Goal: Navigation & Orientation: Find specific page/section

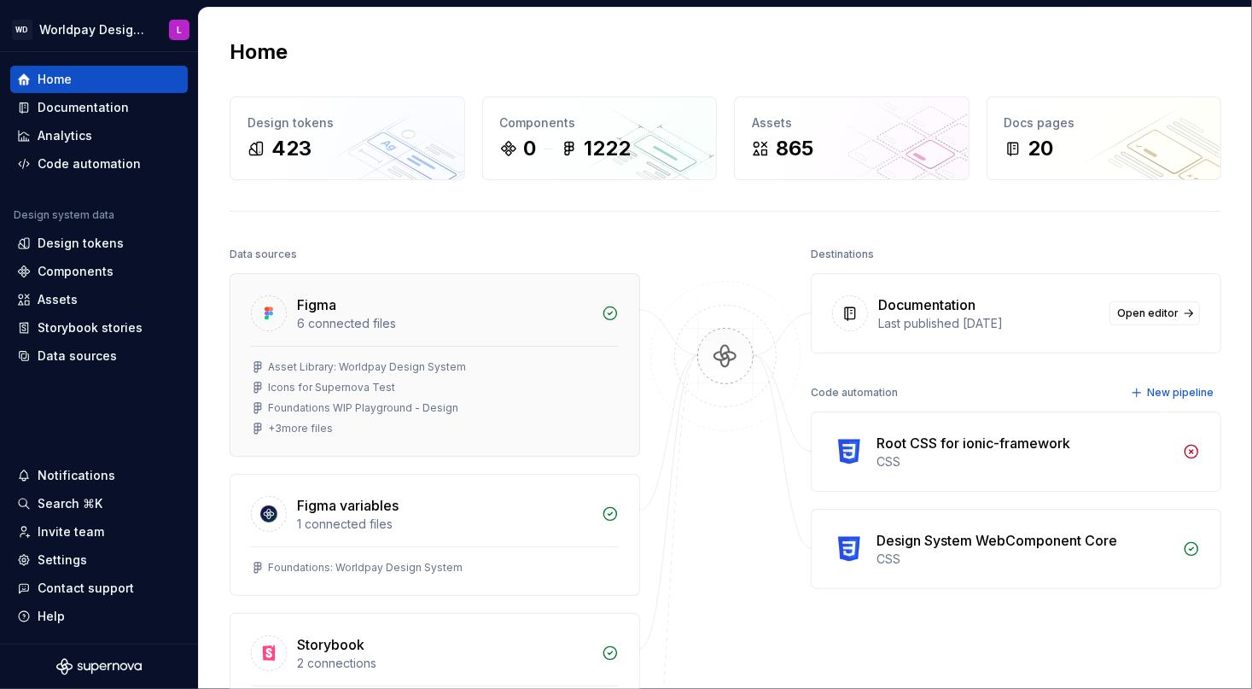
click at [314, 408] on div "Foundations WIP Playground - Design" at bounding box center [363, 408] width 190 height 14
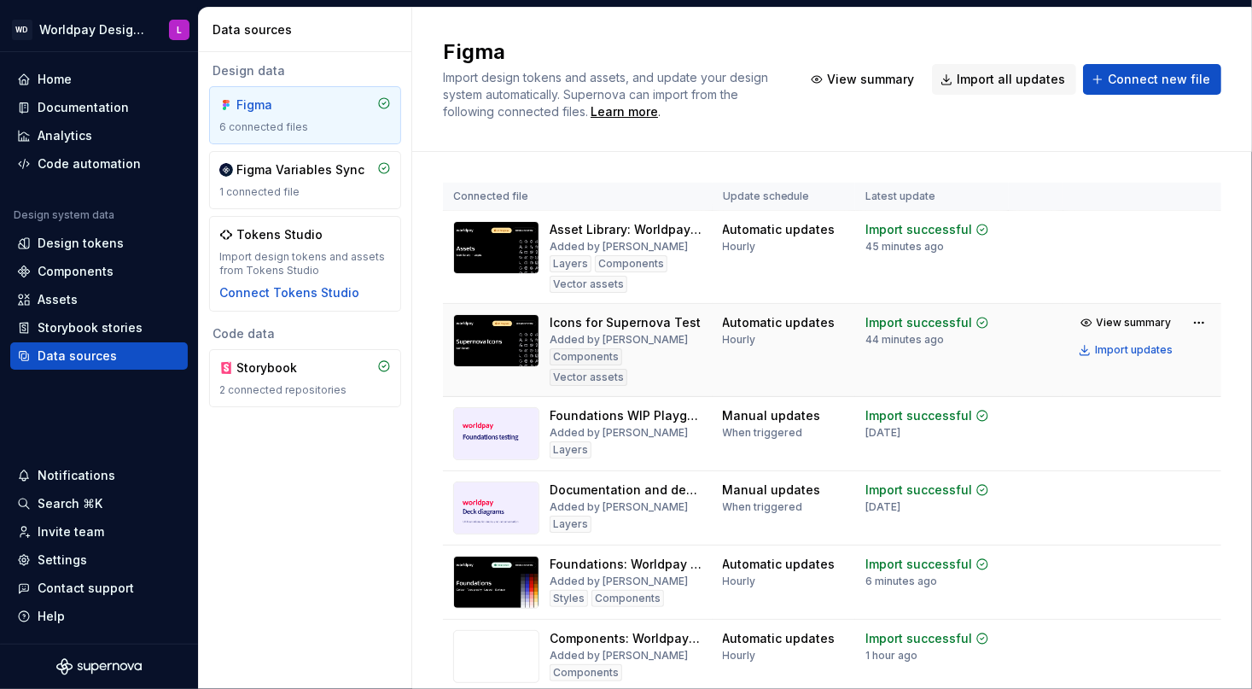
scroll to position [49, 0]
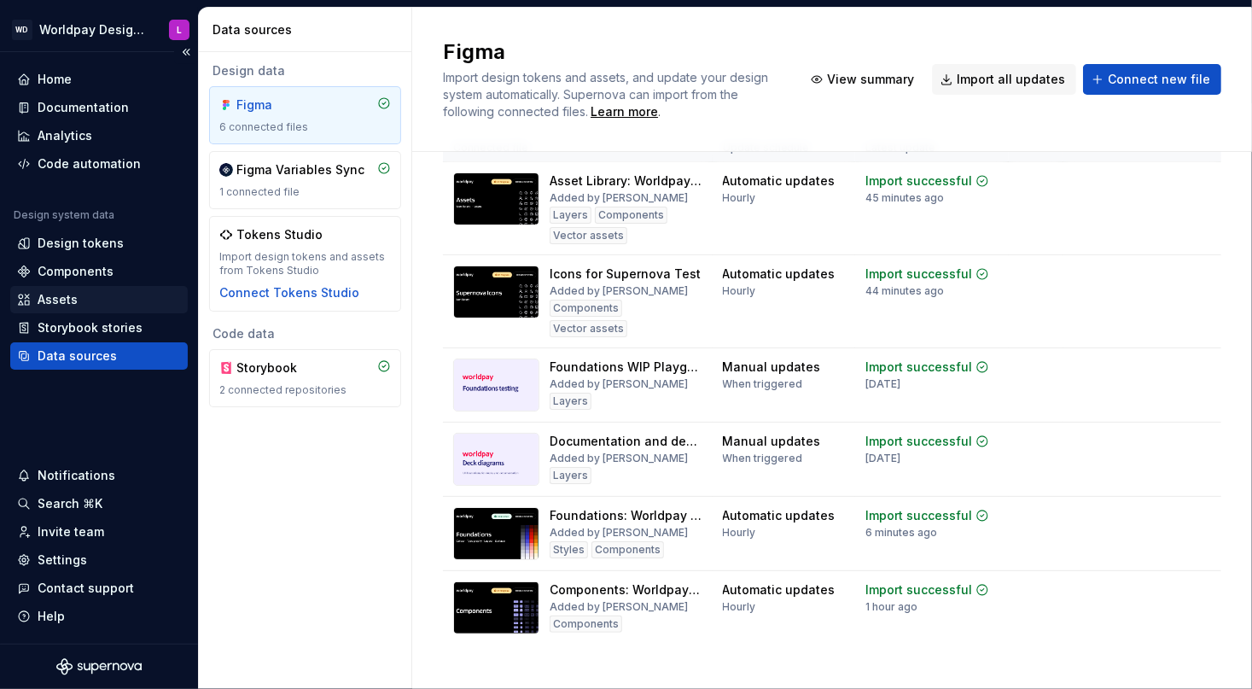
click at [59, 289] on div "Assets" at bounding box center [99, 299] width 178 height 27
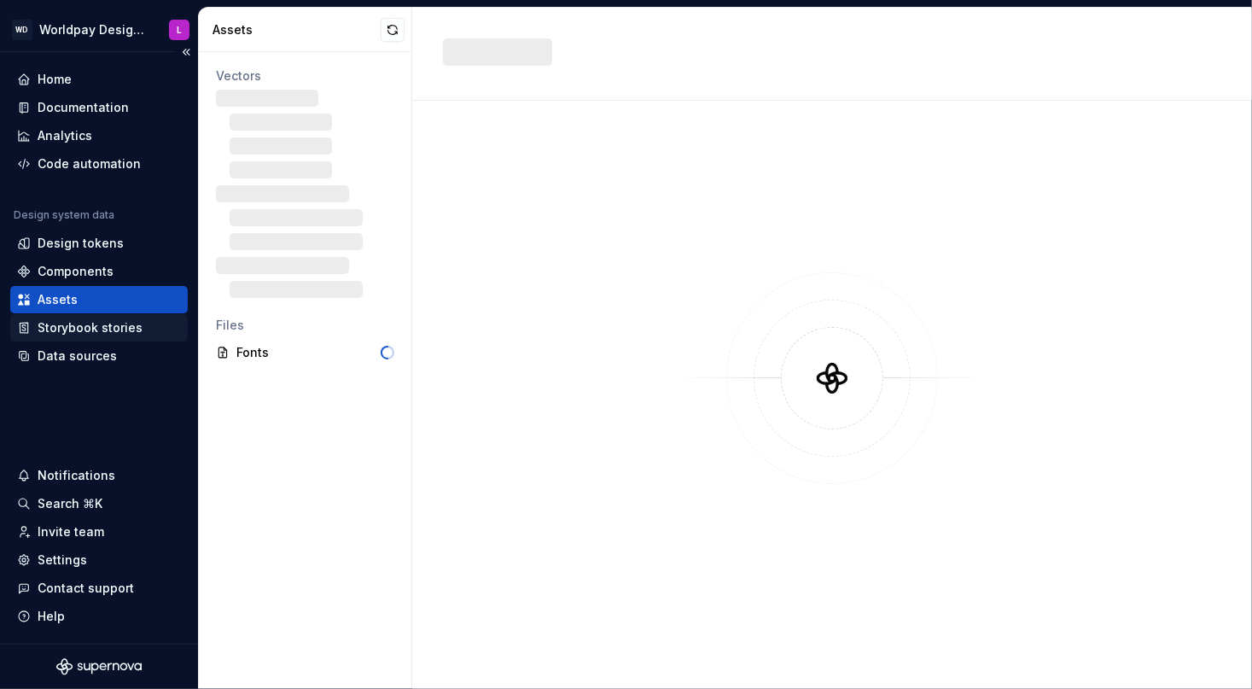
click at [74, 335] on div "Storybook stories" at bounding box center [90, 327] width 105 height 17
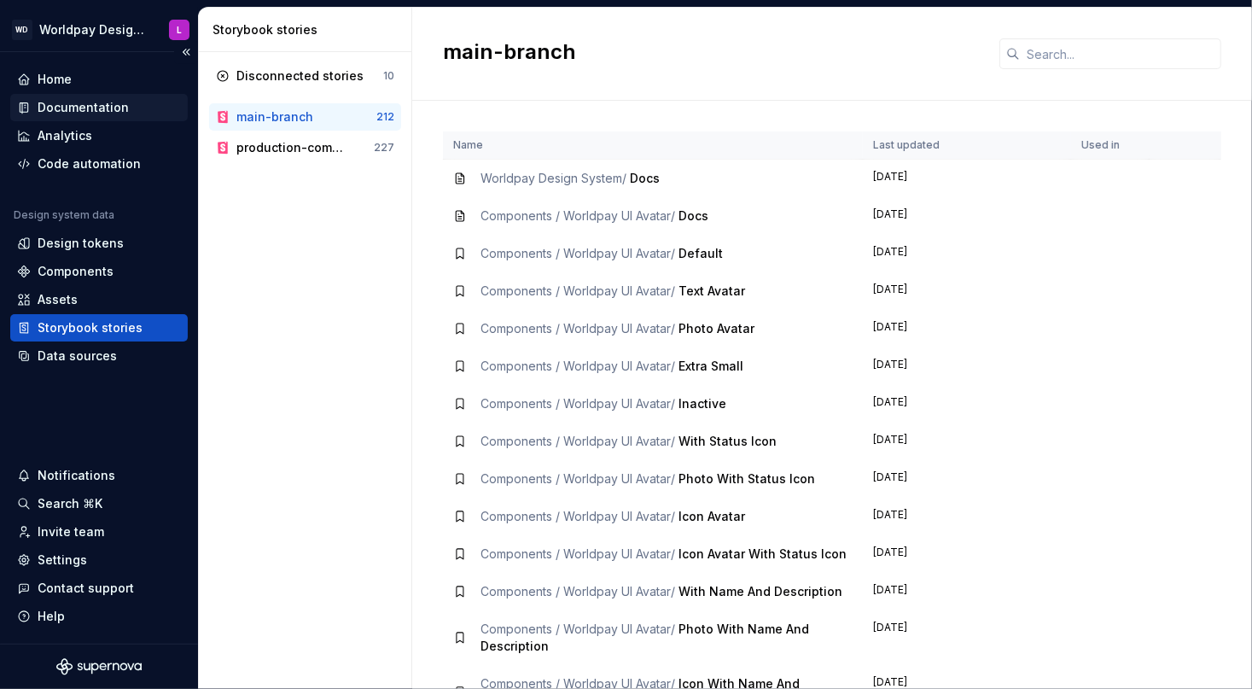
click at [92, 112] on div "Documentation" at bounding box center [83, 107] width 91 height 17
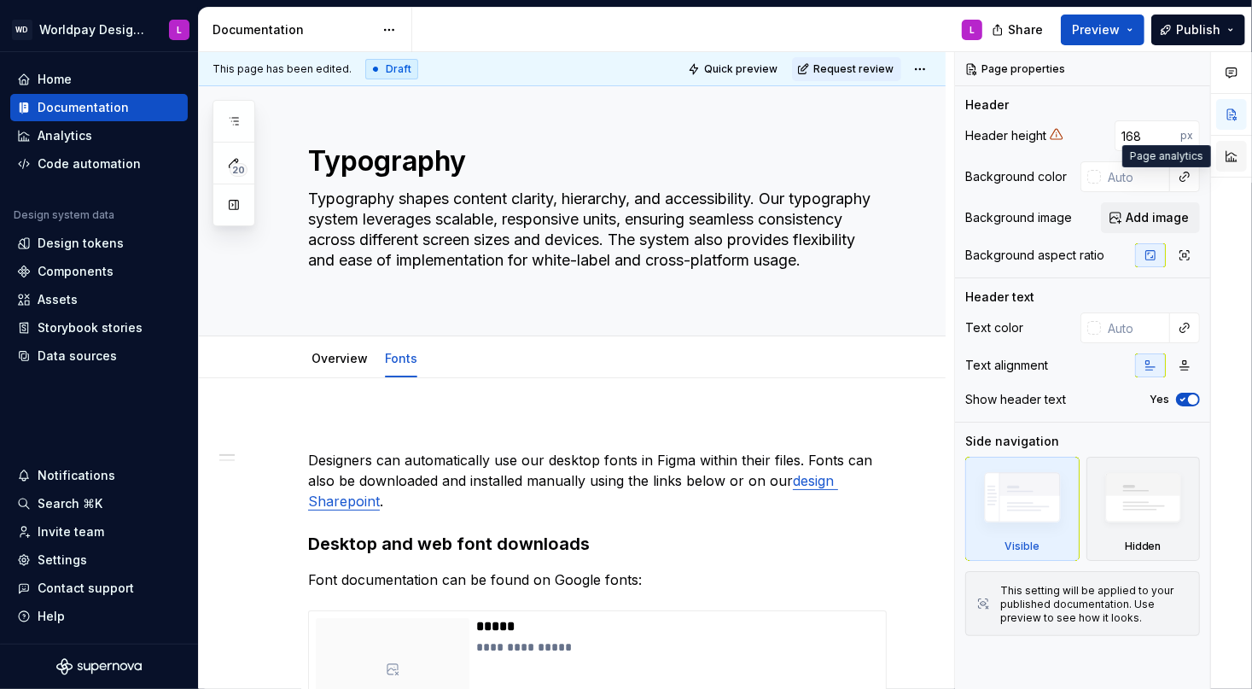
click at [1233, 158] on button "button" at bounding box center [1231, 156] width 31 height 31
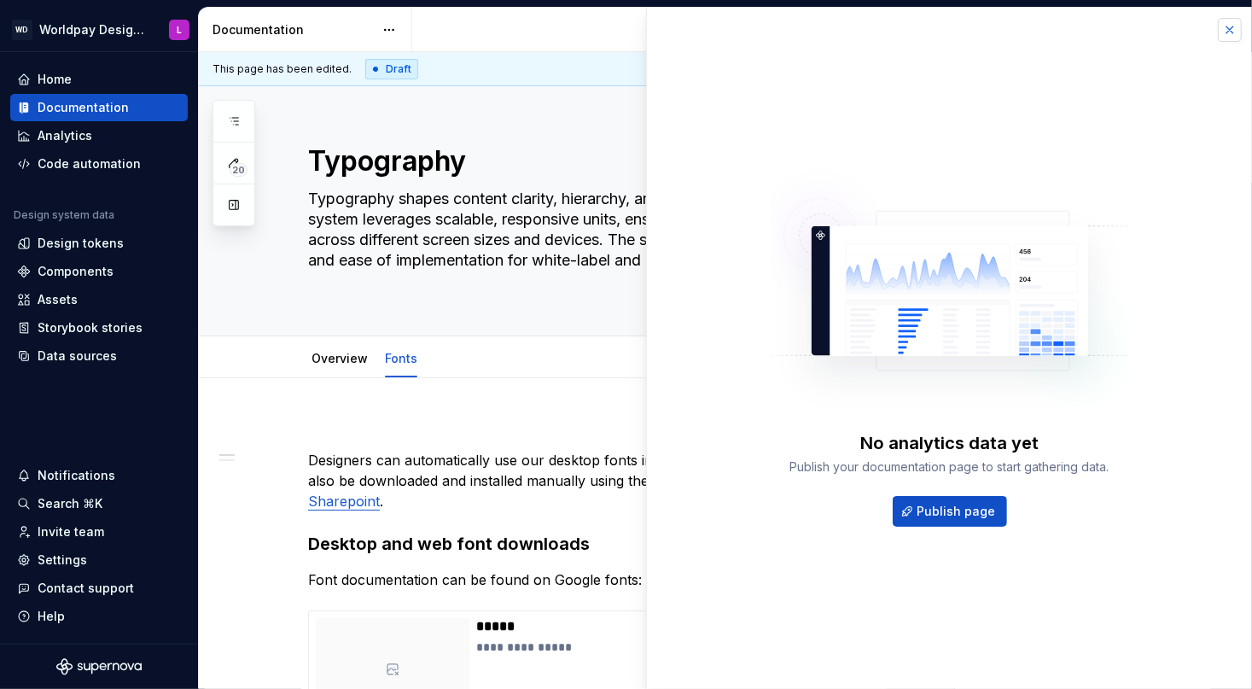
click at [1229, 31] on button "button" at bounding box center [1230, 30] width 24 height 24
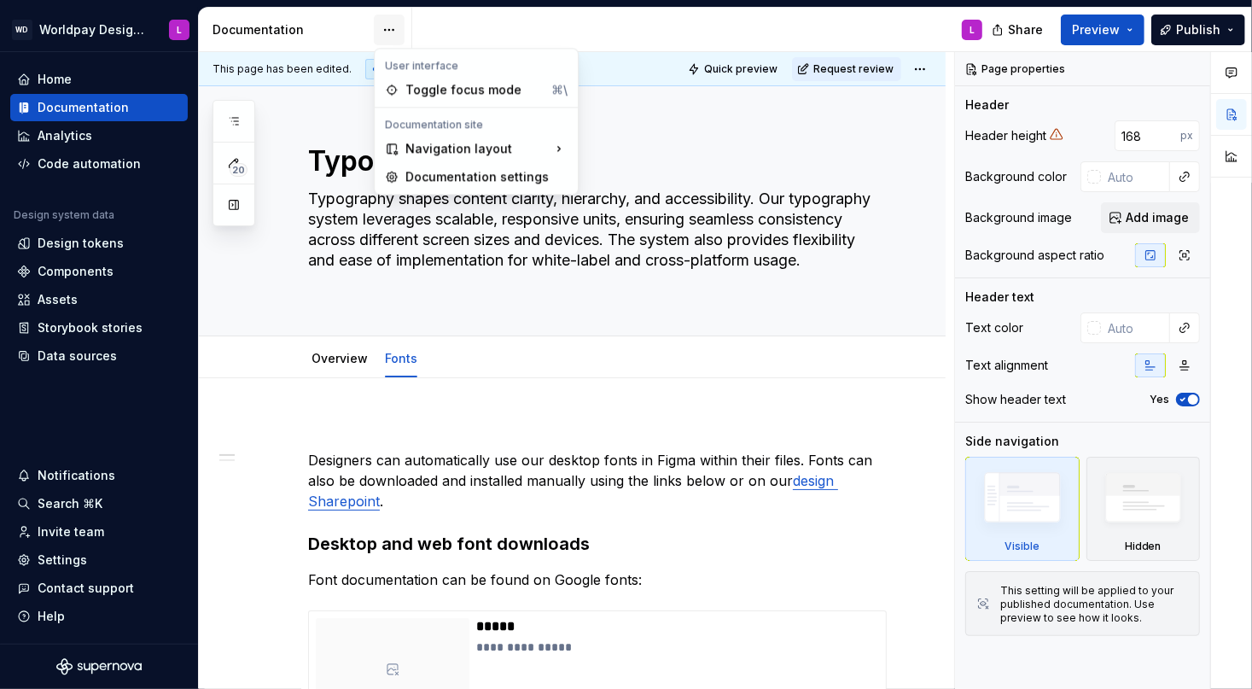
click at [386, 31] on html "WD Worldpay Design System L Home Documentation Analytics Code automation Design…" at bounding box center [626, 344] width 1252 height 689
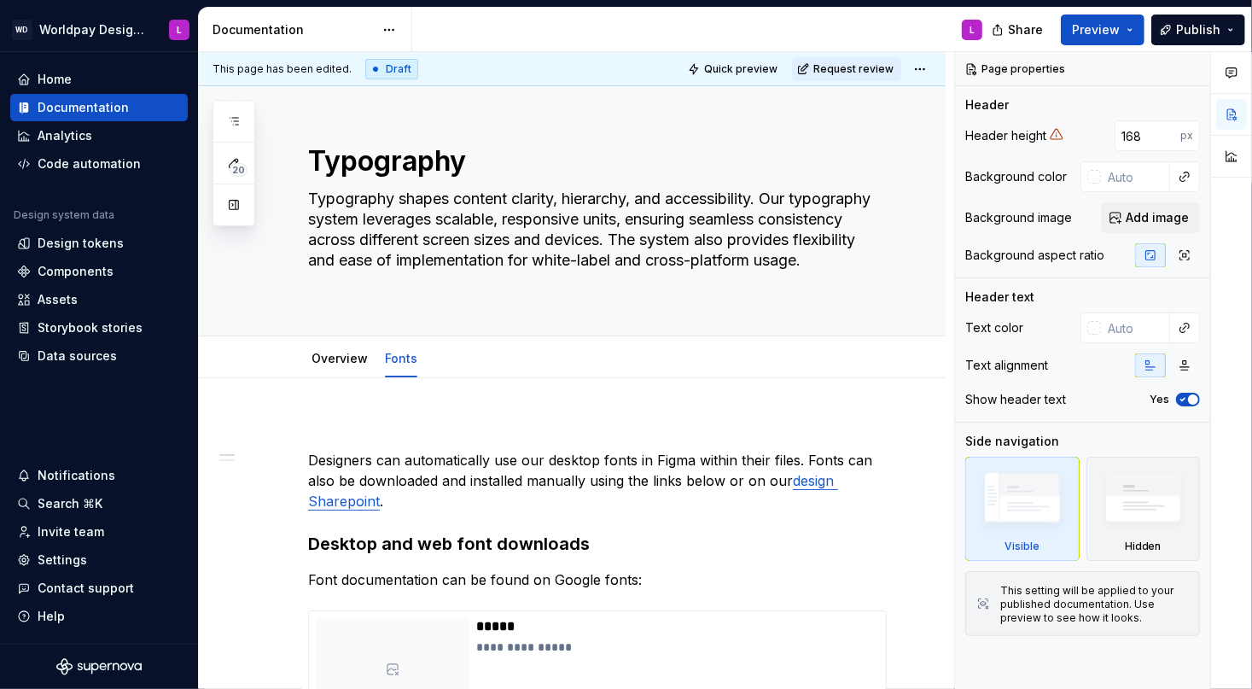
click at [236, 201] on div "20 Pages Add Accessibility guide for tree Page tree. Navigate the tree with the…" at bounding box center [234, 163] width 43 height 126
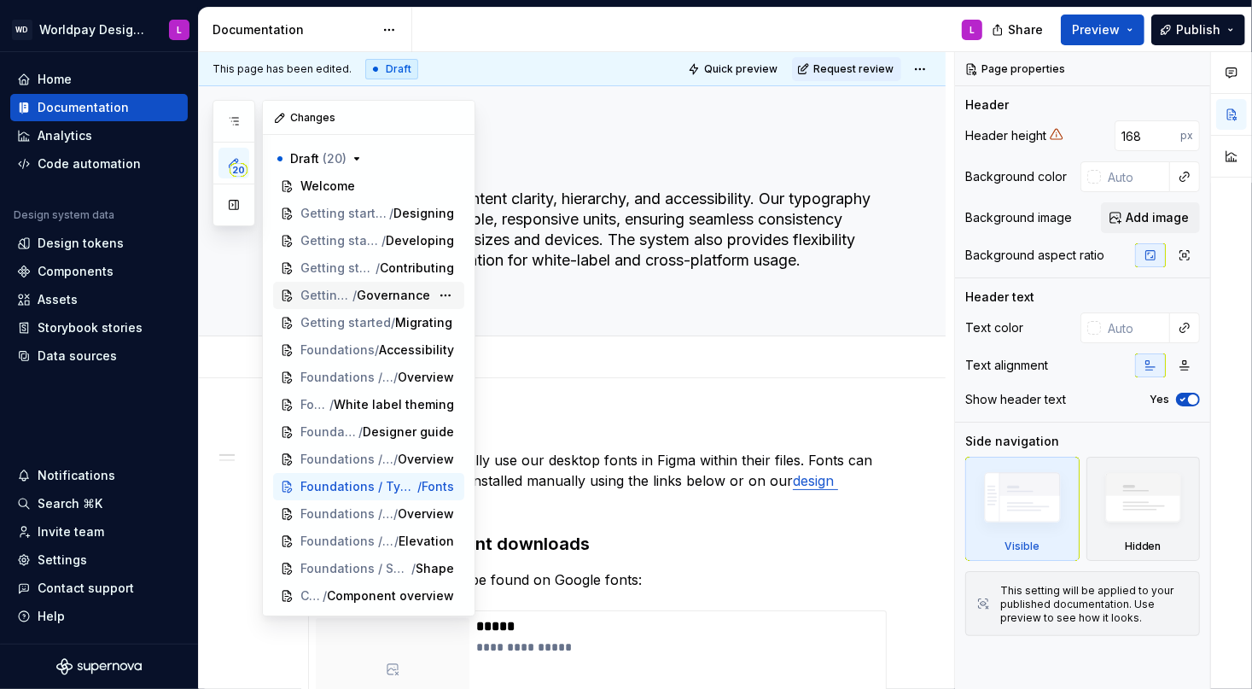
click at [407, 291] on span "Governance" at bounding box center [393, 295] width 73 height 17
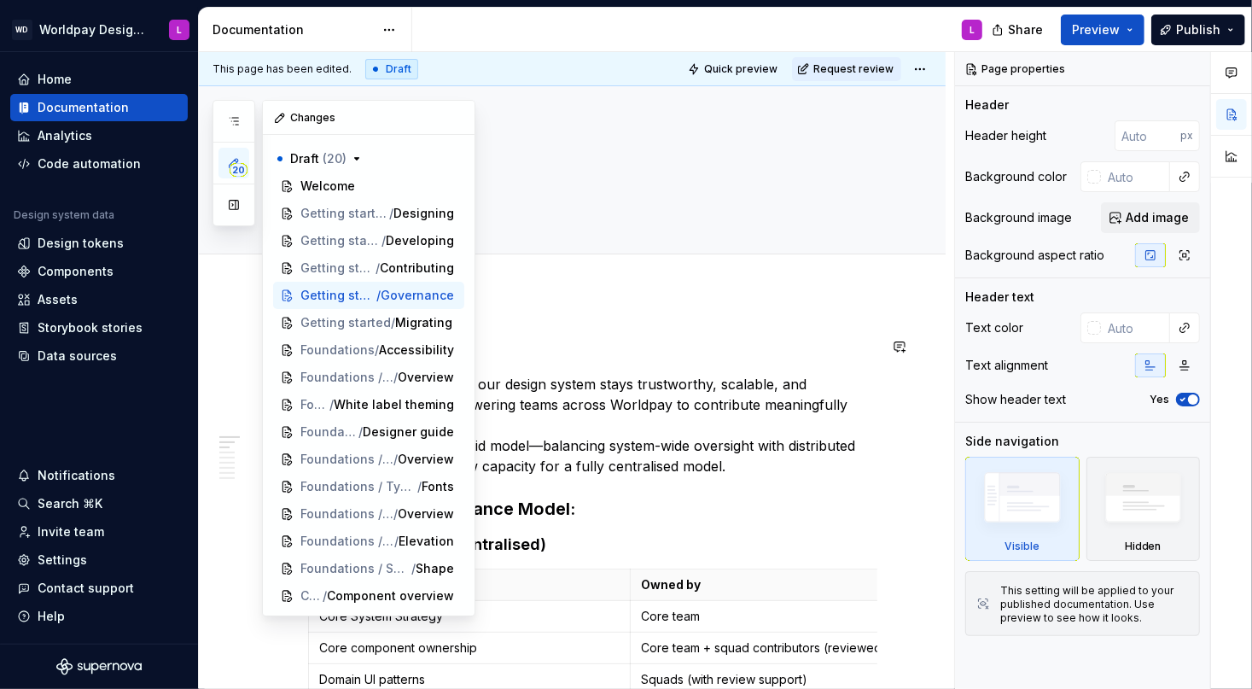
click at [227, 346] on div "20 Pages Add Accessibility guide for tree Page tree. Navigate the tree with the…" at bounding box center [344, 358] width 263 height 516
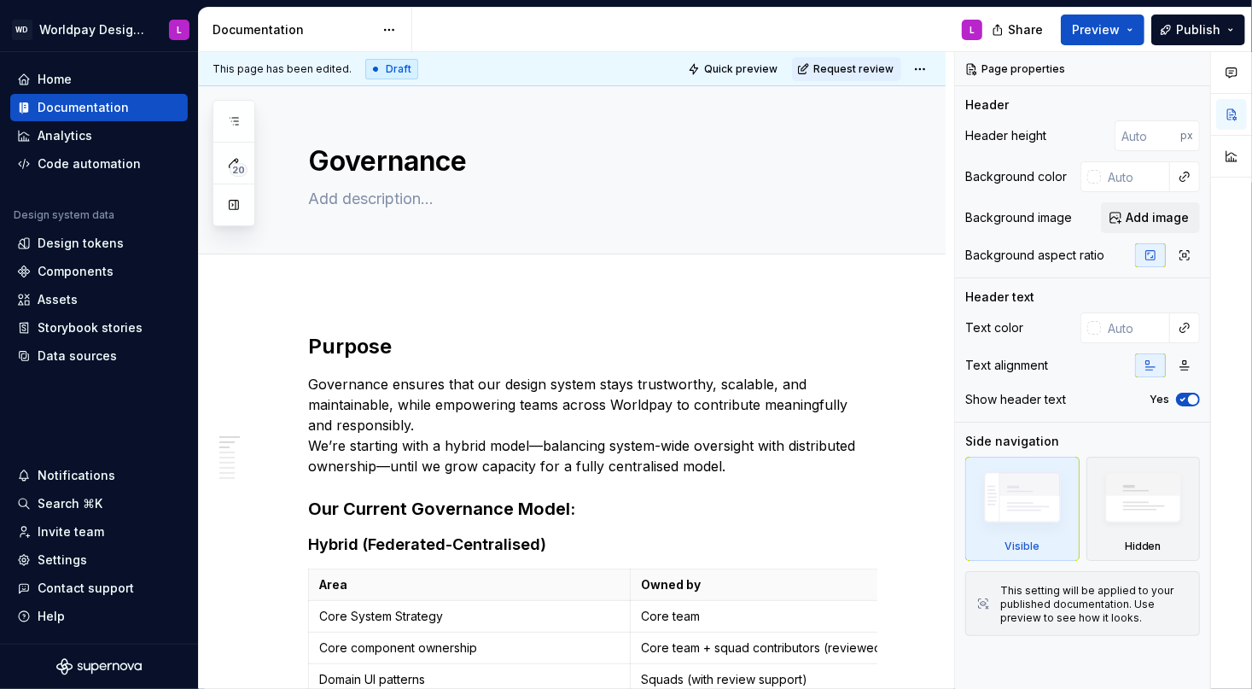
type textarea "*"
